Goal: Task Accomplishment & Management: Manage account settings

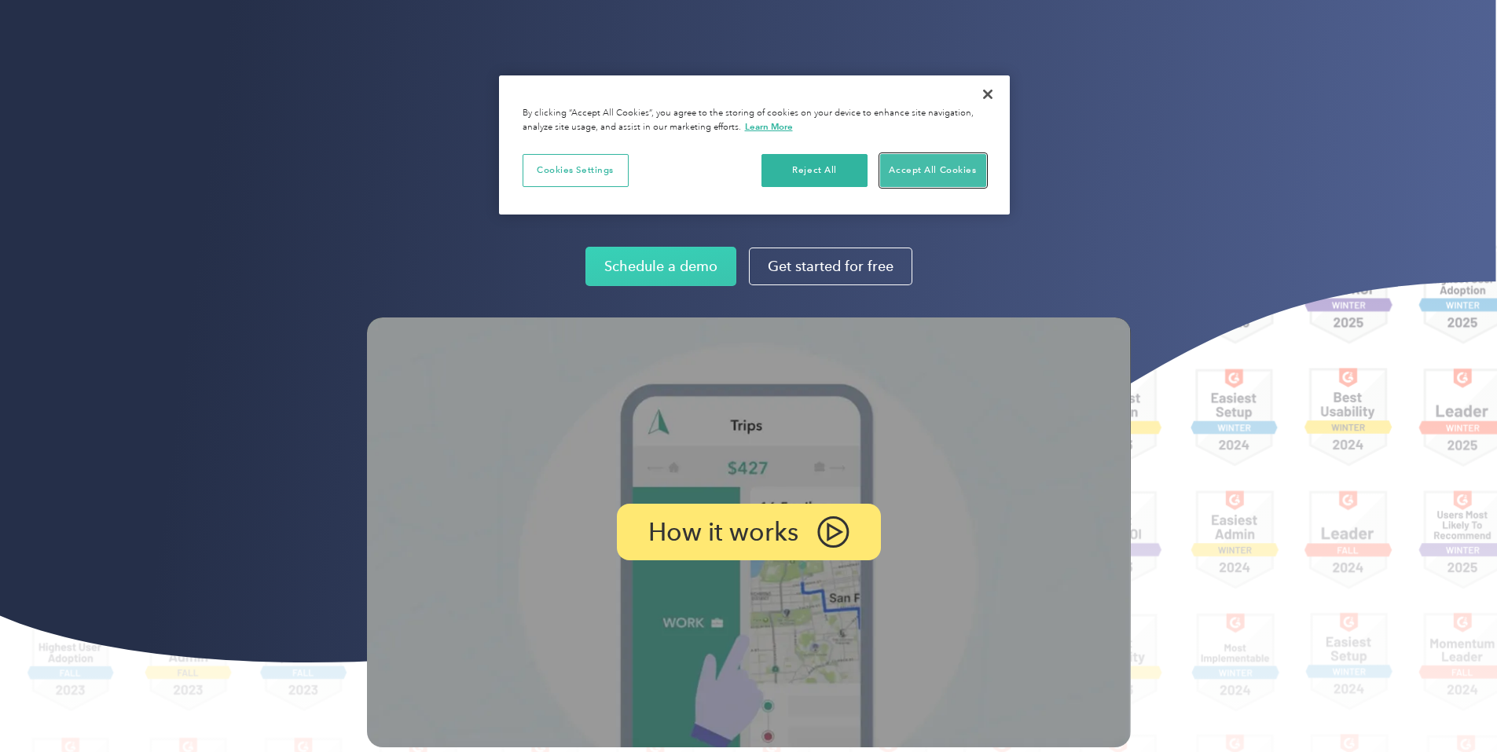
click at [918, 171] on button "Accept All Cookies" at bounding box center [933, 170] width 106 height 33
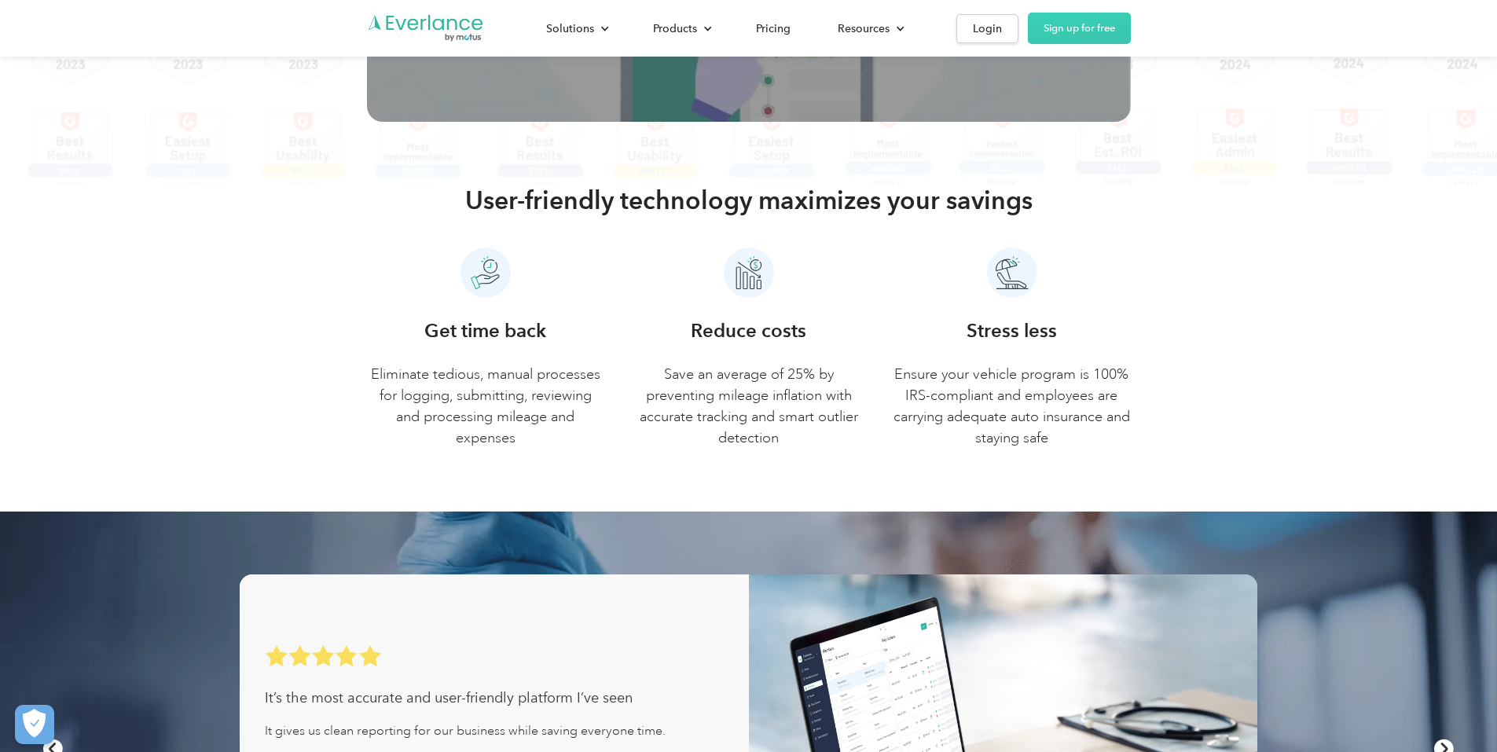
scroll to position [629, 0]
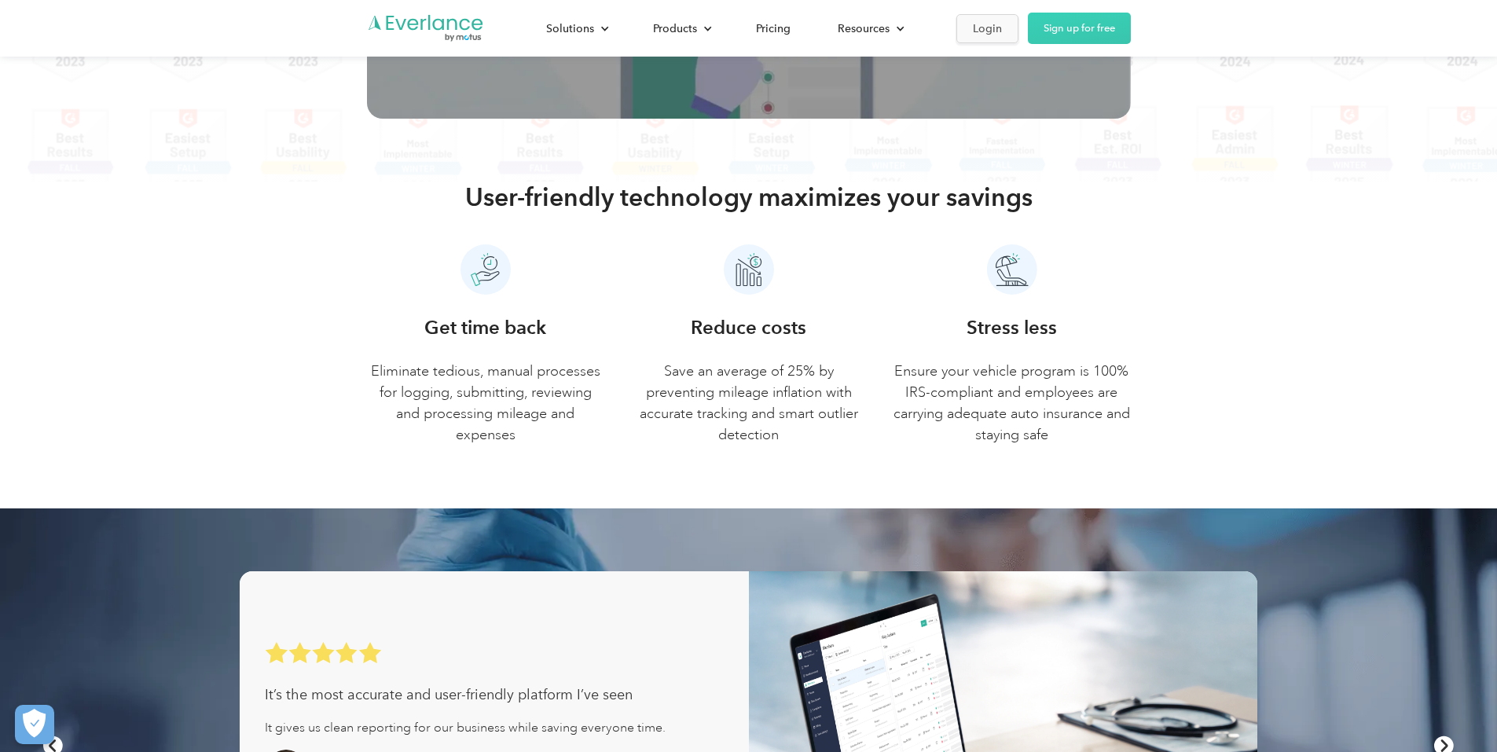
click at [1002, 24] on div "Login" at bounding box center [987, 29] width 29 height 20
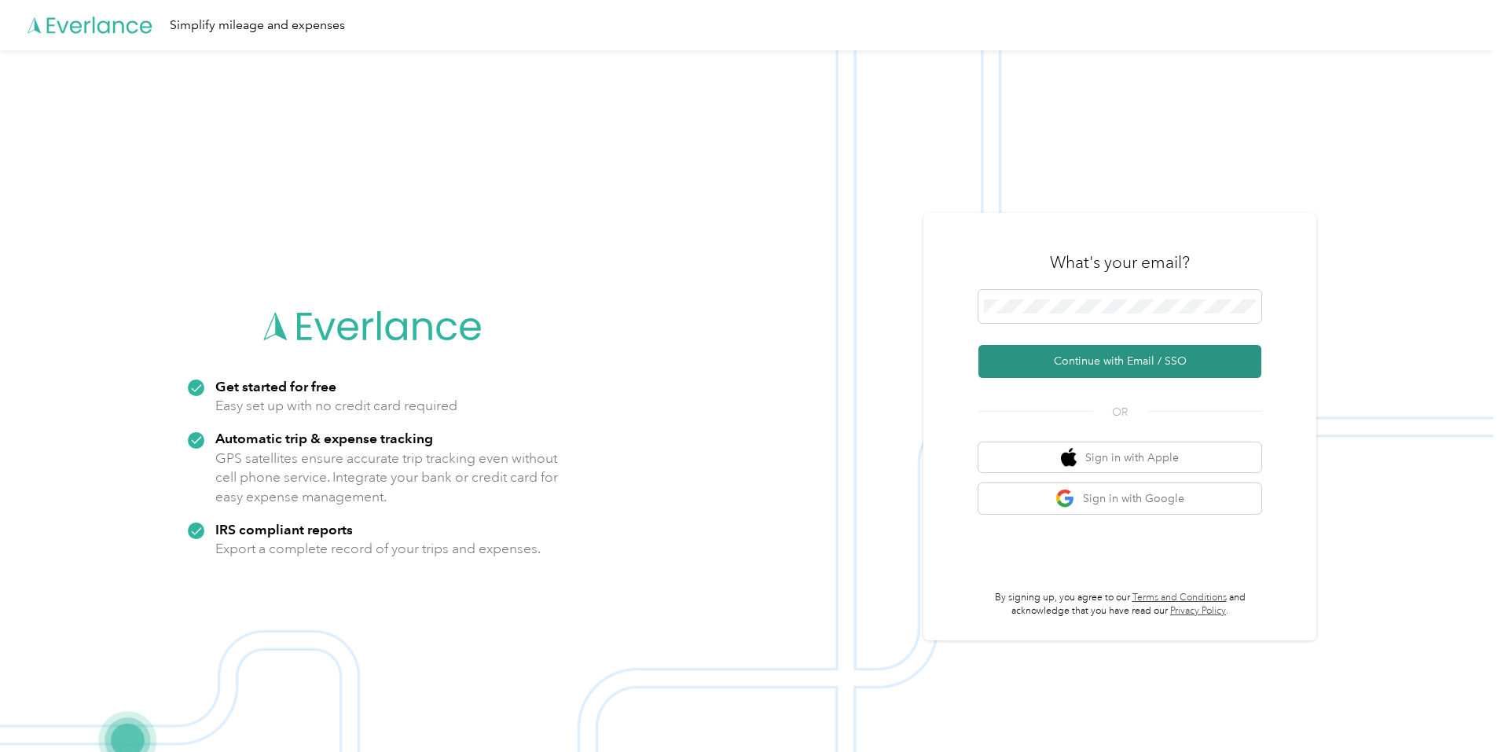
click at [1195, 362] on button "Continue with Email / SSO" at bounding box center [1120, 361] width 283 height 33
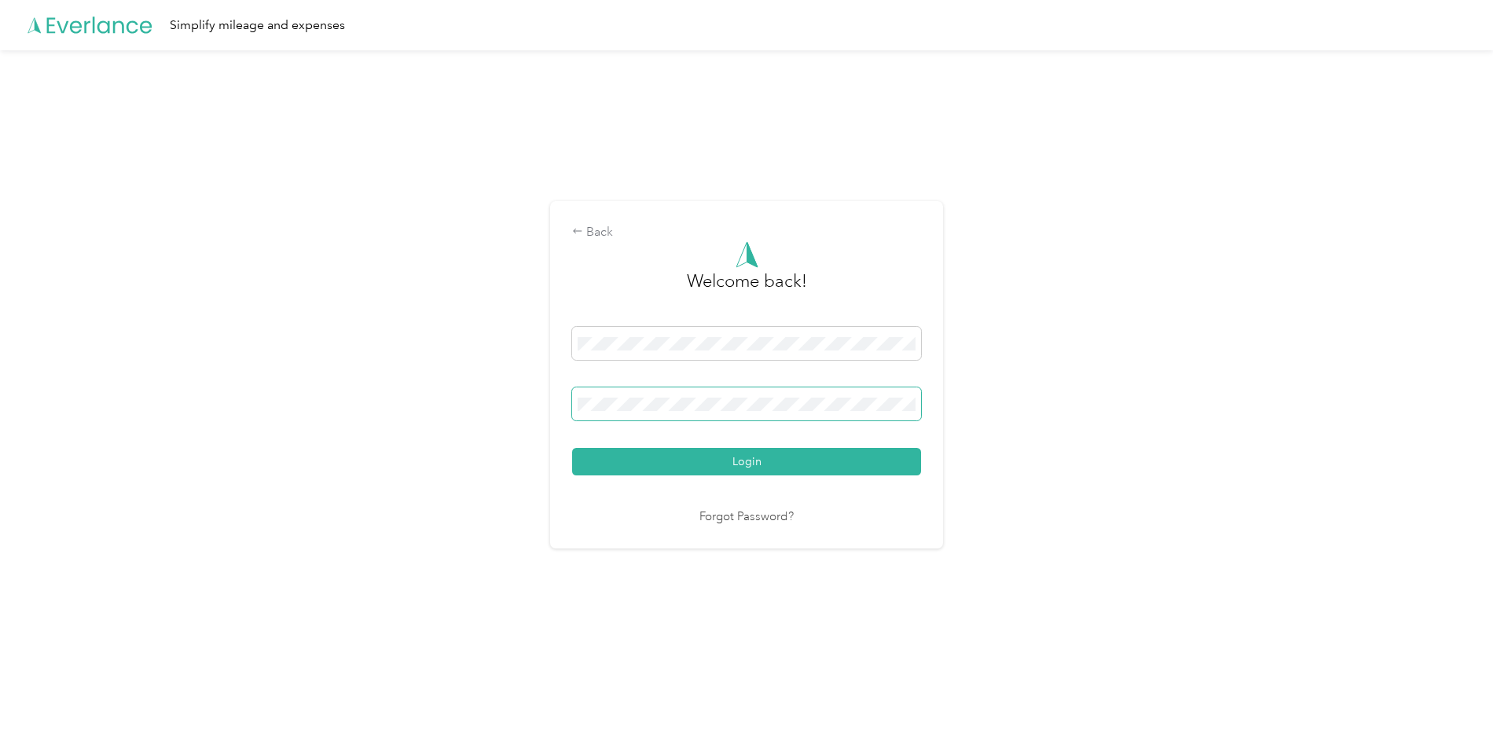
click at [710, 412] on span at bounding box center [746, 404] width 349 height 33
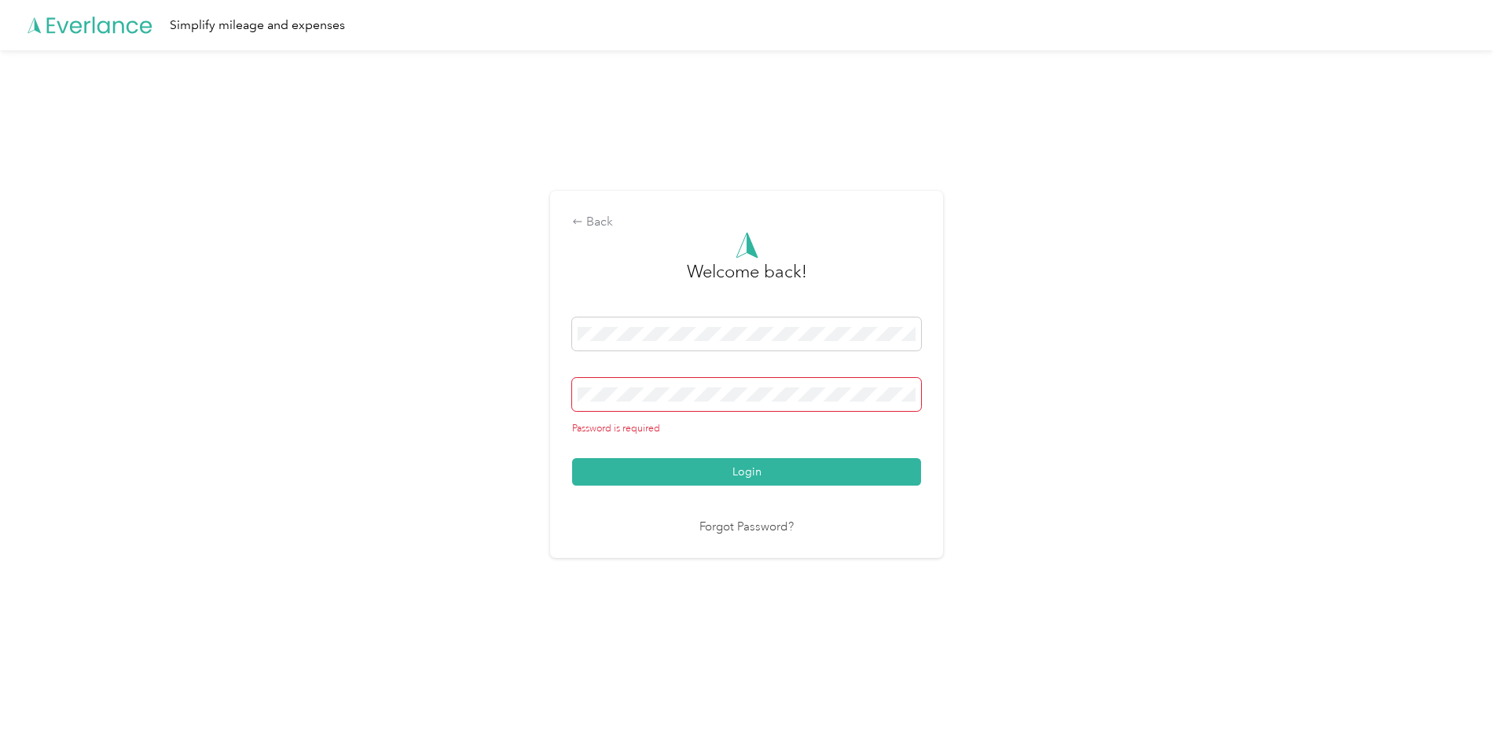
drag, startPoint x: 722, startPoint y: 342, endPoint x: 431, endPoint y: 340, distance: 291.6
click at [469, 343] on div "Back Welcome back! Password is required Login Forgot Password?" at bounding box center [746, 381] width 1493 height 662
click at [786, 323] on span at bounding box center [746, 334] width 349 height 33
click at [472, 343] on div "Back Welcome back! Password is required Login Forgot Password?" at bounding box center [746, 381] width 1493 height 662
click at [689, 406] on span at bounding box center [746, 394] width 349 height 33
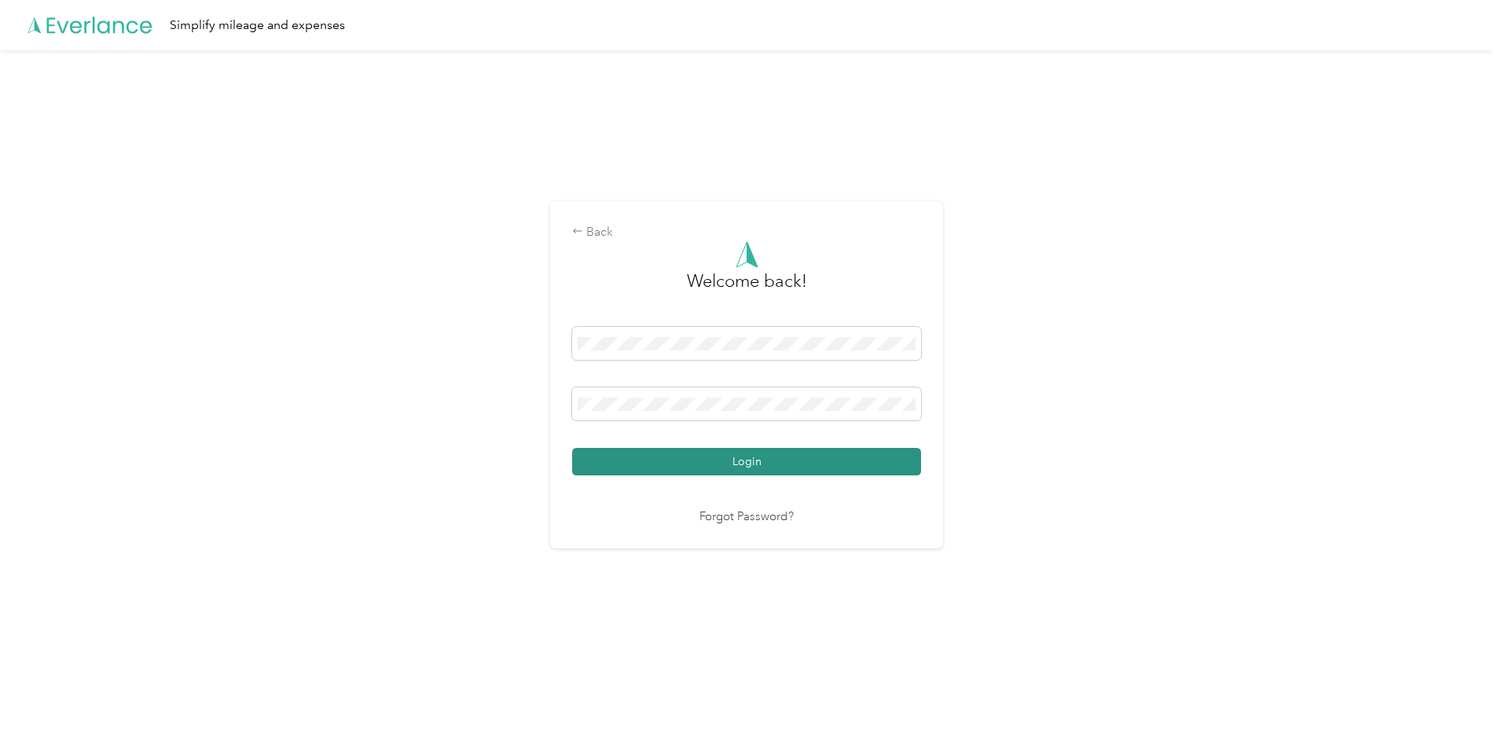
click at [674, 457] on button "Login" at bounding box center [746, 462] width 349 height 28
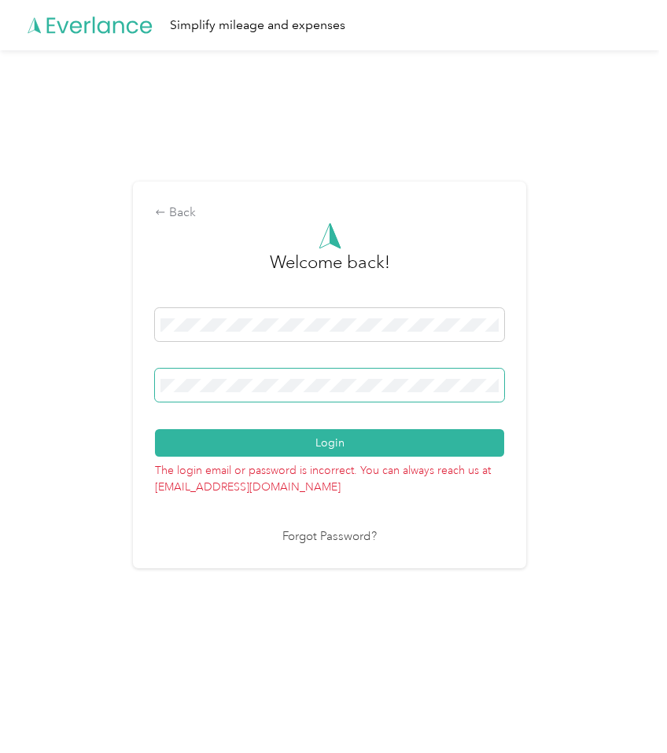
click at [59, 384] on div "Back Welcome back! Login The login email or password is incorrect. You can alwa…" at bounding box center [329, 381] width 659 height 663
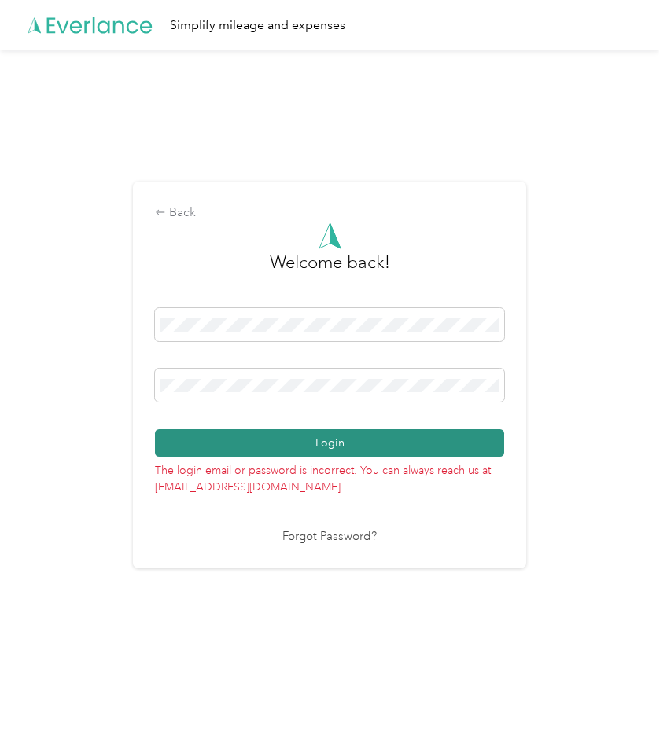
click at [436, 446] on button "Login" at bounding box center [329, 443] width 349 height 28
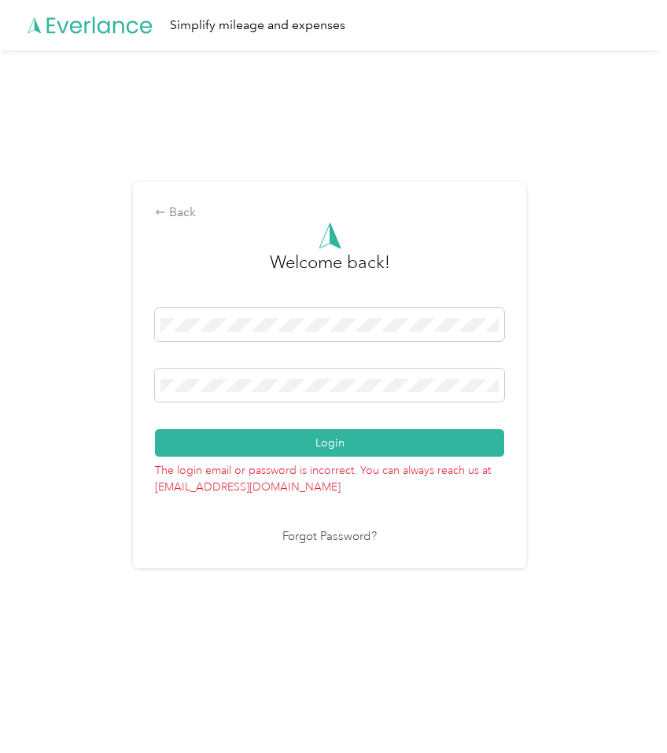
click at [362, 537] on link "Forgot Password?" at bounding box center [329, 537] width 94 height 18
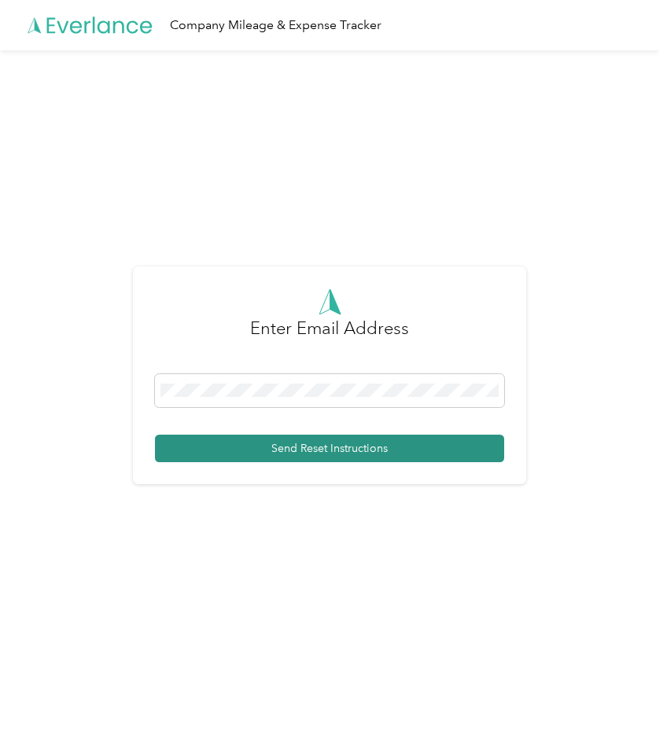
click at [307, 448] on button "Send Reset Instructions" at bounding box center [329, 449] width 349 height 28
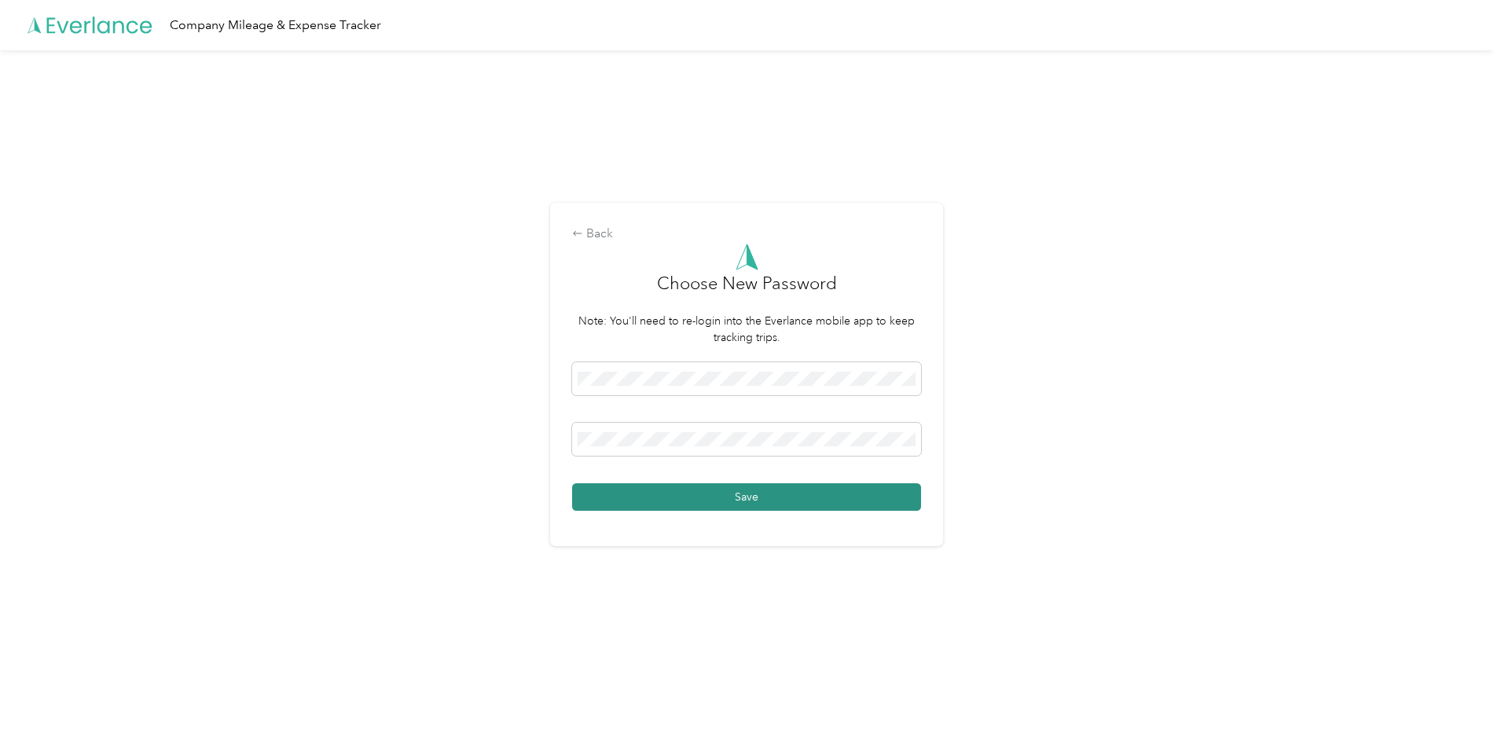
click at [696, 494] on button "Save" at bounding box center [746, 497] width 349 height 28
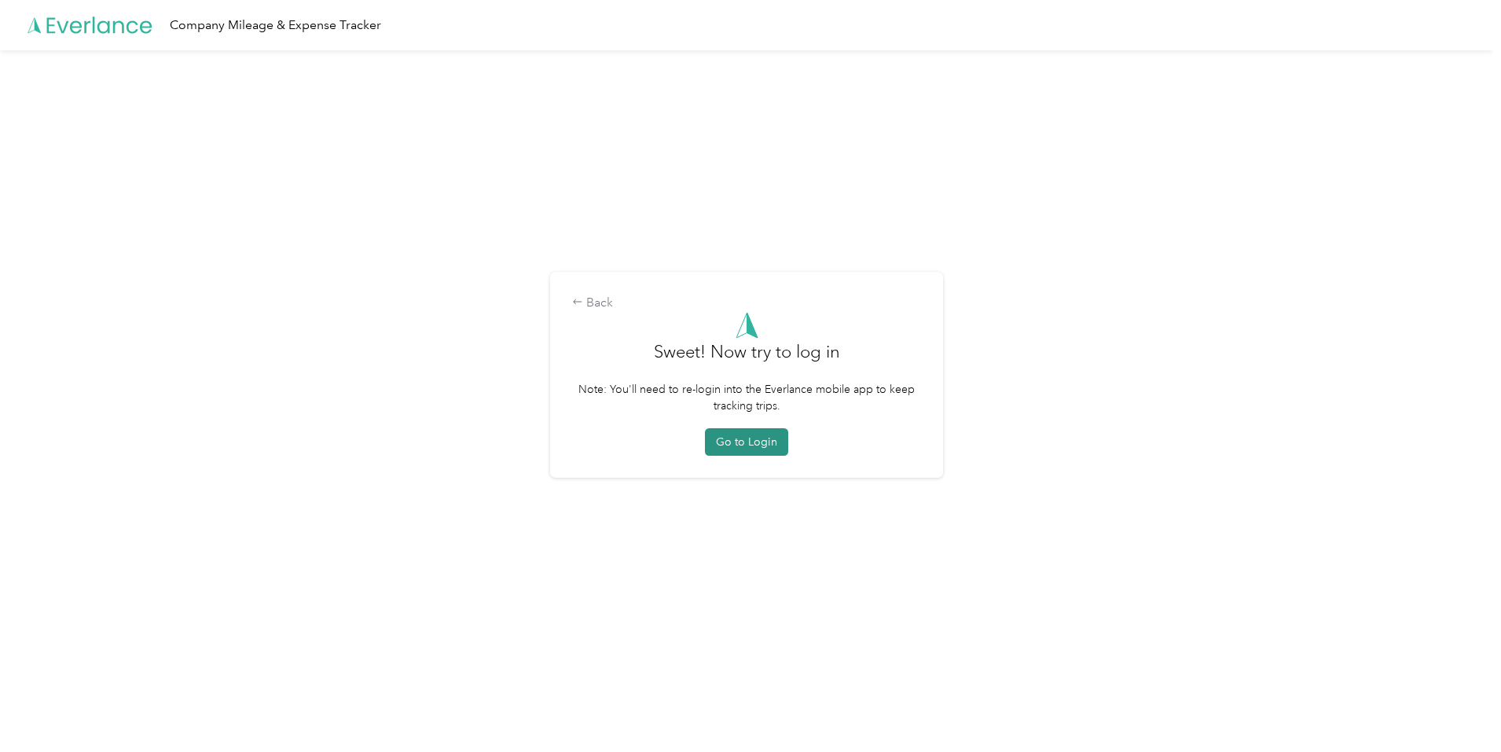
click at [748, 447] on button "Go to Login" at bounding box center [746, 442] width 83 height 28
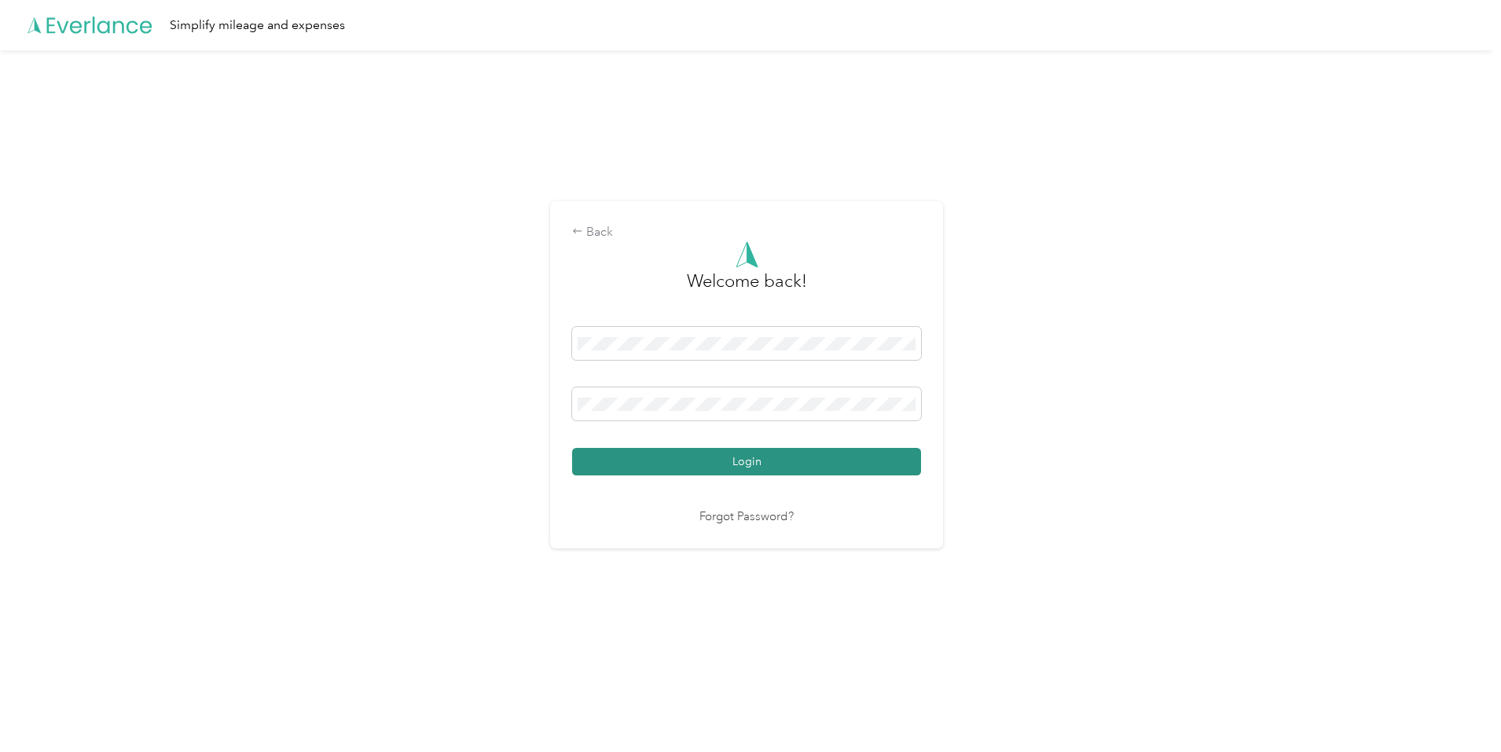
click at [694, 454] on button "Login" at bounding box center [746, 462] width 349 height 28
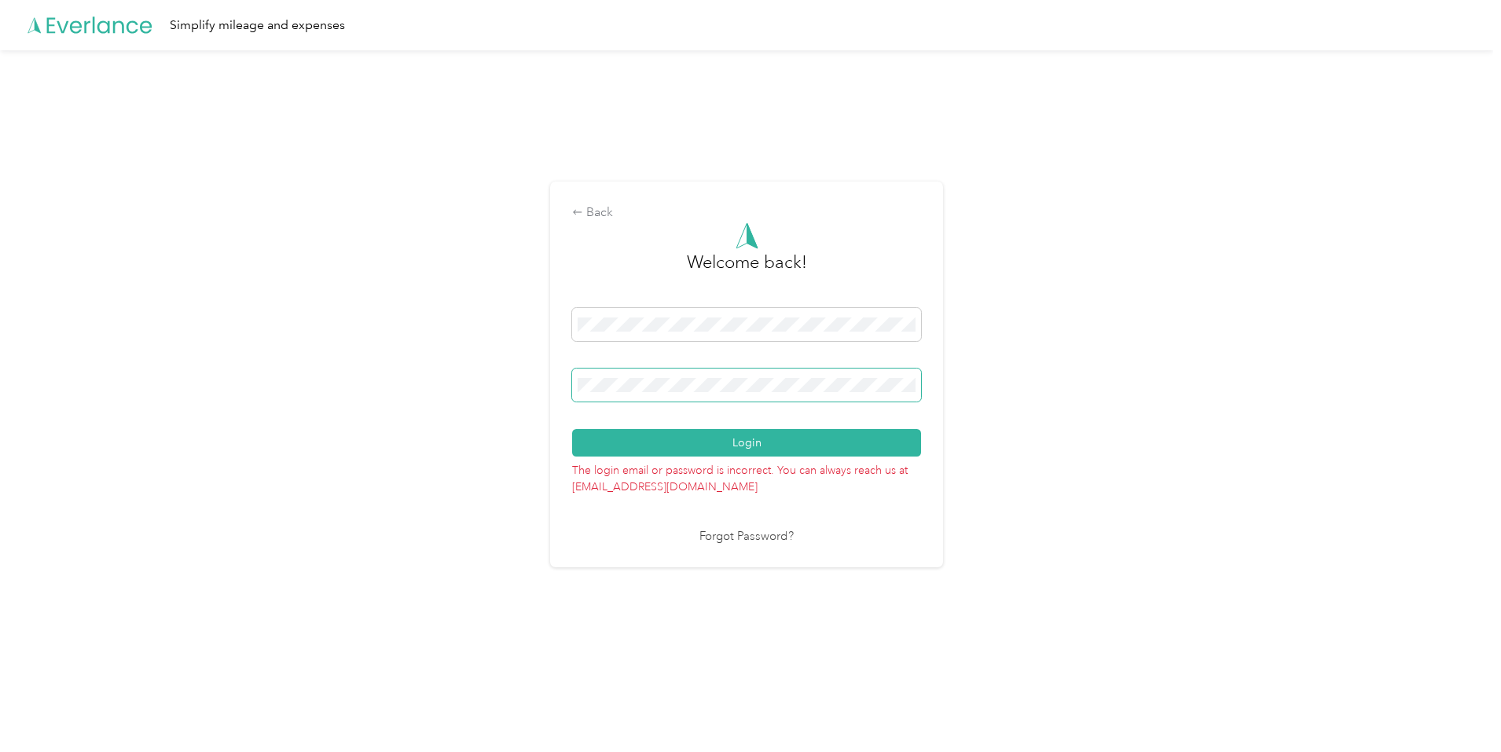
click at [474, 377] on div "Back Welcome back! Login The login email or password is incorrect. You can alwa…" at bounding box center [746, 381] width 1493 height 662
click at [652, 452] on button "Login" at bounding box center [746, 443] width 349 height 28
